Goal: Task Accomplishment & Management: Complete application form

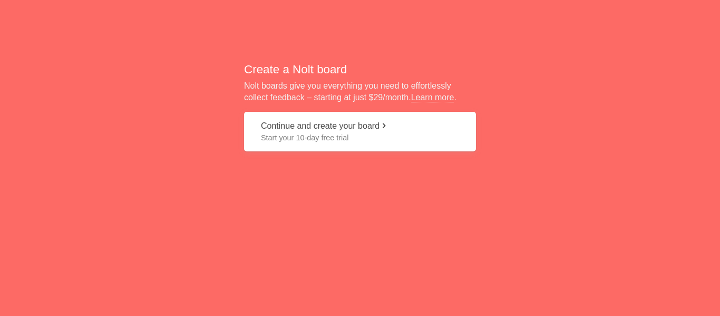
click at [297, 132] on span "Start your 10-day free trial" at bounding box center [360, 137] width 198 height 11
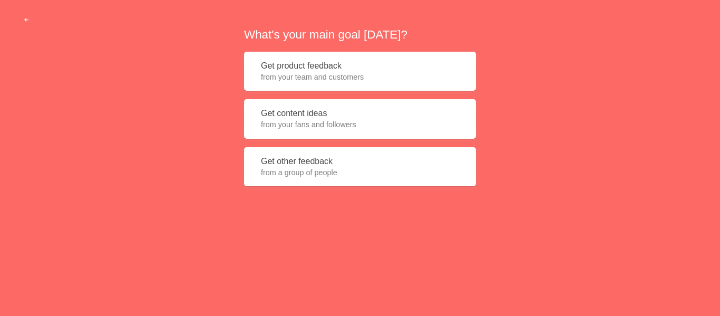
click at [298, 181] on button "Get other feedback from a group of people" at bounding box center [360, 167] width 232 height 40
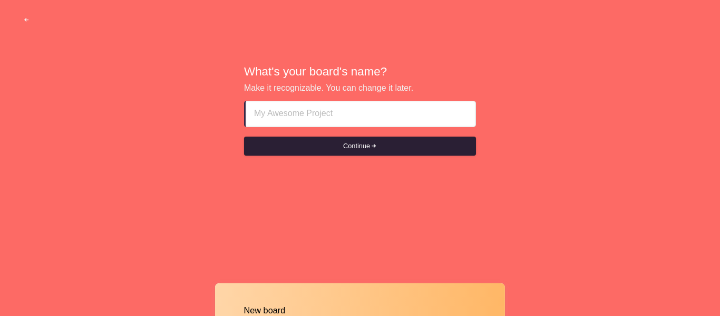
type input "k"
click at [259, 138] on button "Continue" at bounding box center [360, 146] width 232 height 19
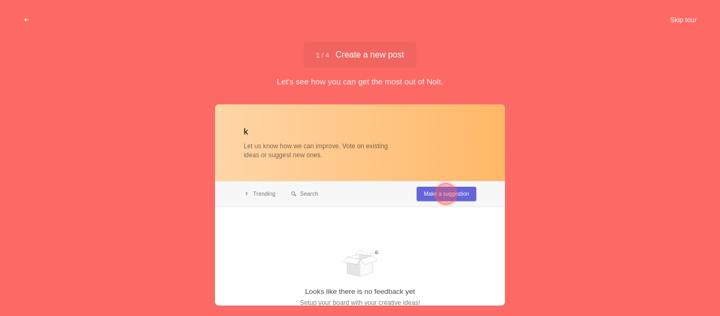
click at [685, 12] on button "Skip tour" at bounding box center [683, 20] width 52 height 19
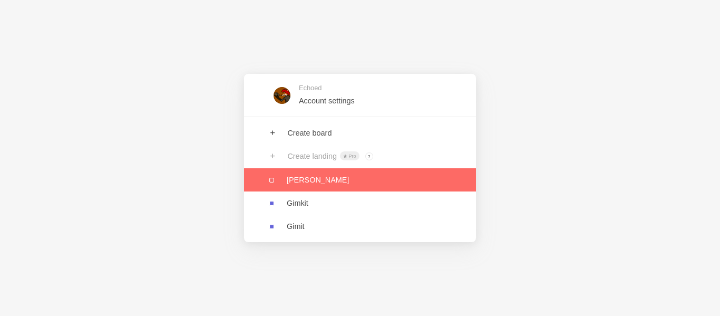
click at [277, 181] on link at bounding box center [360, 179] width 232 height 23
